Goal: Check status: Check status

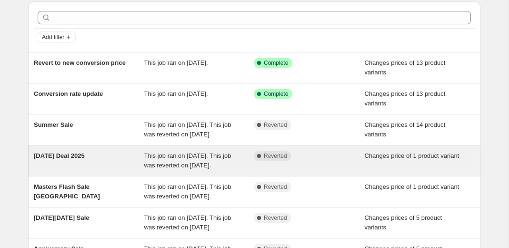
scroll to position [36, 0]
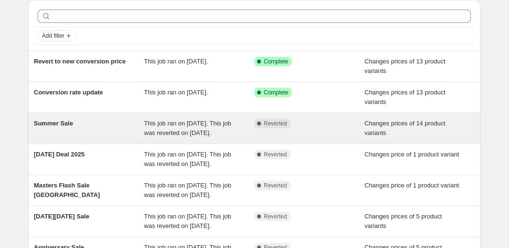
click at [108, 138] on div "Summer Sale" at bounding box center [89, 128] width 110 height 19
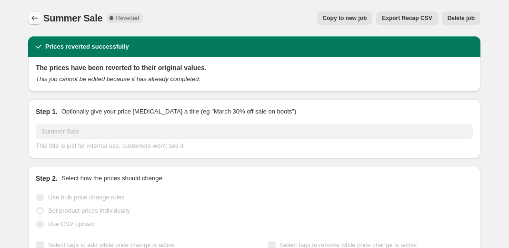
click at [32, 21] on icon "Price change jobs" at bounding box center [35, 18] width 10 height 10
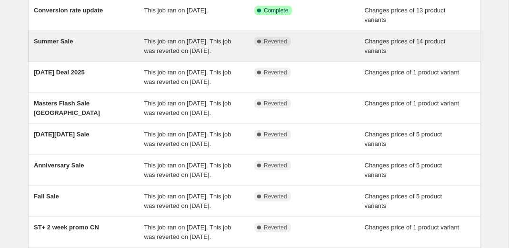
scroll to position [181, 0]
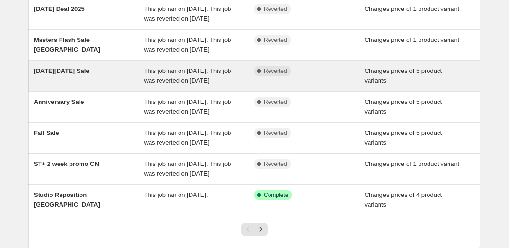
click at [116, 85] on div "[DATE][DATE] Sale" at bounding box center [89, 75] width 110 height 19
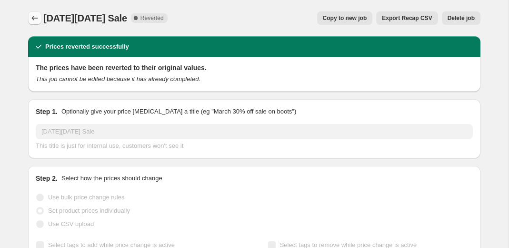
click at [31, 16] on icon "Price change jobs" at bounding box center [35, 18] width 10 height 10
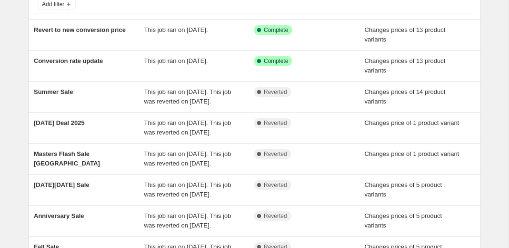
scroll to position [72, 0]
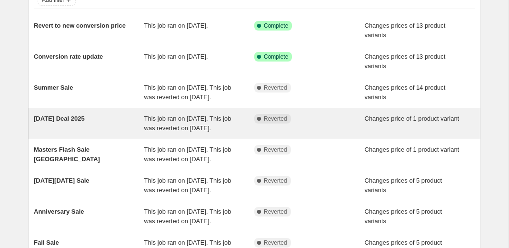
click at [232, 133] on div "This job ran on [DATE]. This job was reverted on [DATE]." at bounding box center [199, 123] width 110 height 19
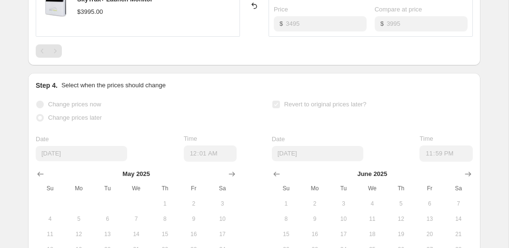
scroll to position [410, 0]
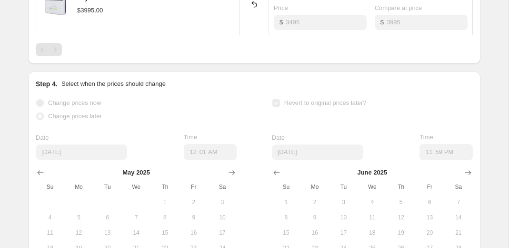
click at [290, 119] on div "Revert to original prices later?" at bounding box center [372, 110] width 201 height 29
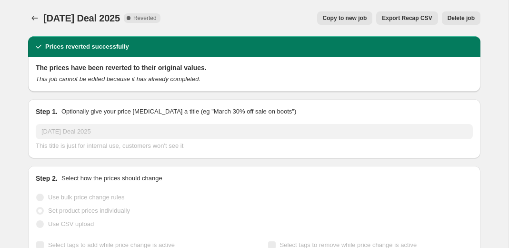
scroll to position [0, 0]
click at [38, 11] on div "[DATE] Deal 2025. This page is ready [DATE] Deal 2025 Complete Reverted Copy to…" at bounding box center [254, 18] width 452 height 36
click at [34, 17] on icon "Price change jobs" at bounding box center [35, 18] width 10 height 10
